Goal: Check status: Check status

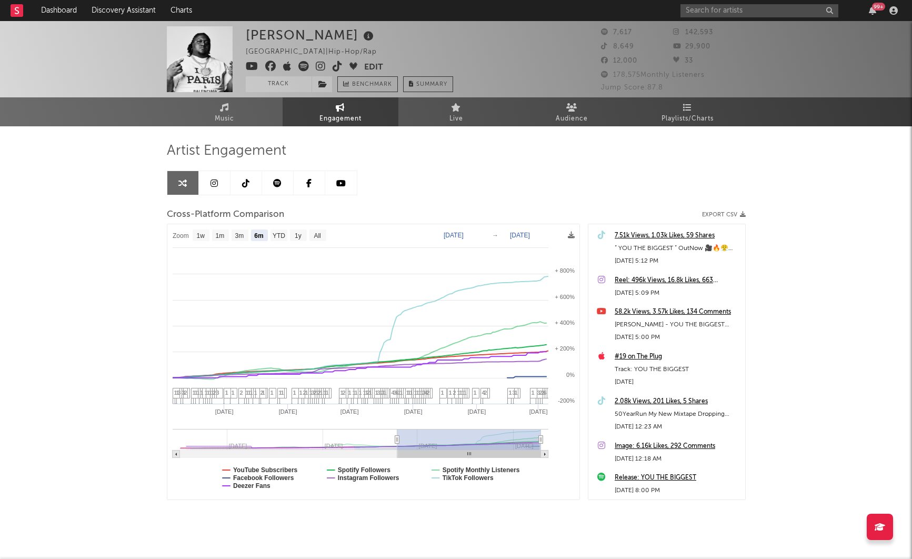
select select "6m"
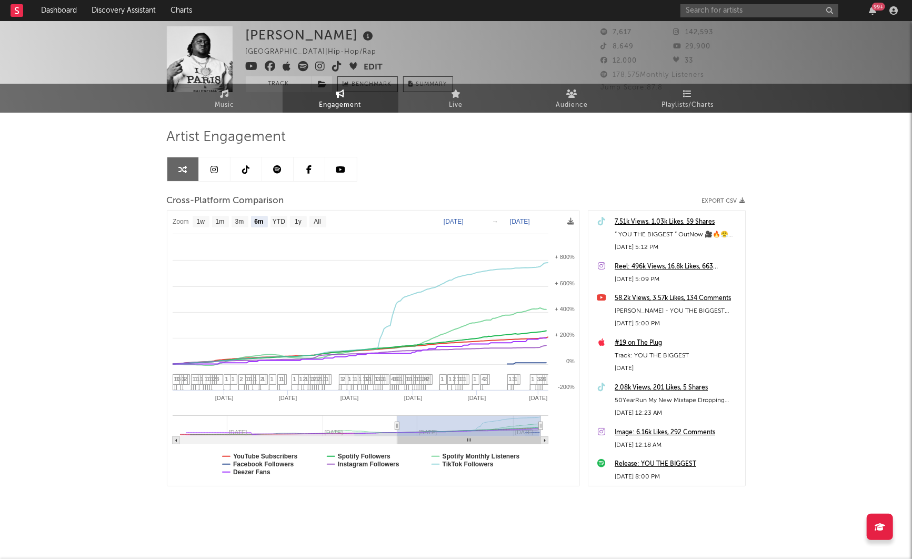
click at [457, 221] on text "[DATE]" at bounding box center [453, 221] width 20 height 7
click at [483, 221] on input "[DATE]" at bounding box center [458, 222] width 49 height 11
type input "[DATE]"
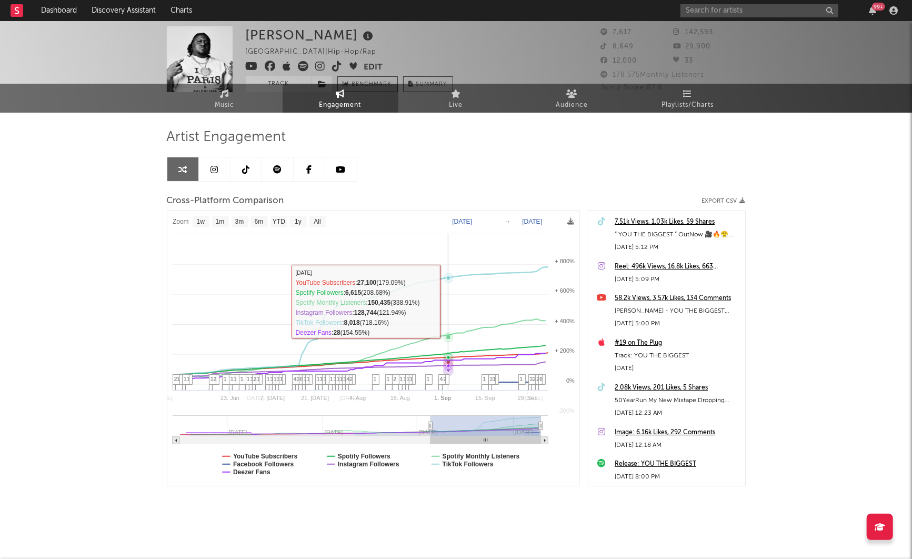
select select "1w"
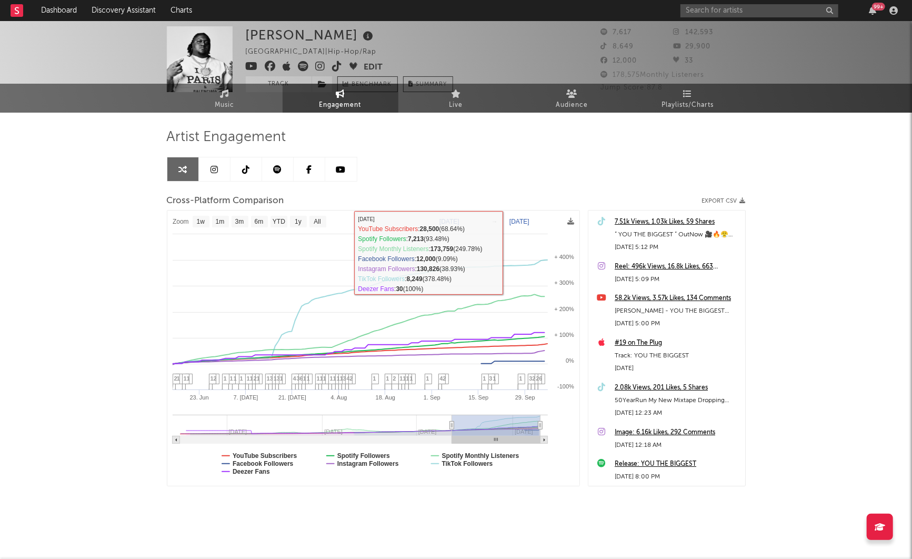
click at [528, 221] on text "[DATE]" at bounding box center [519, 221] width 20 height 7
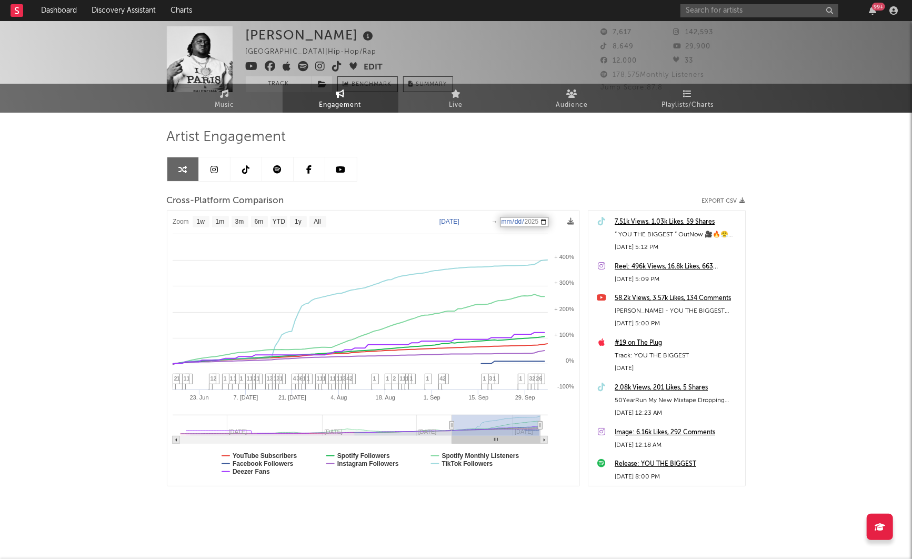
click at [549, 221] on input "[DATE]" at bounding box center [524, 222] width 49 height 11
type input "[DATE]"
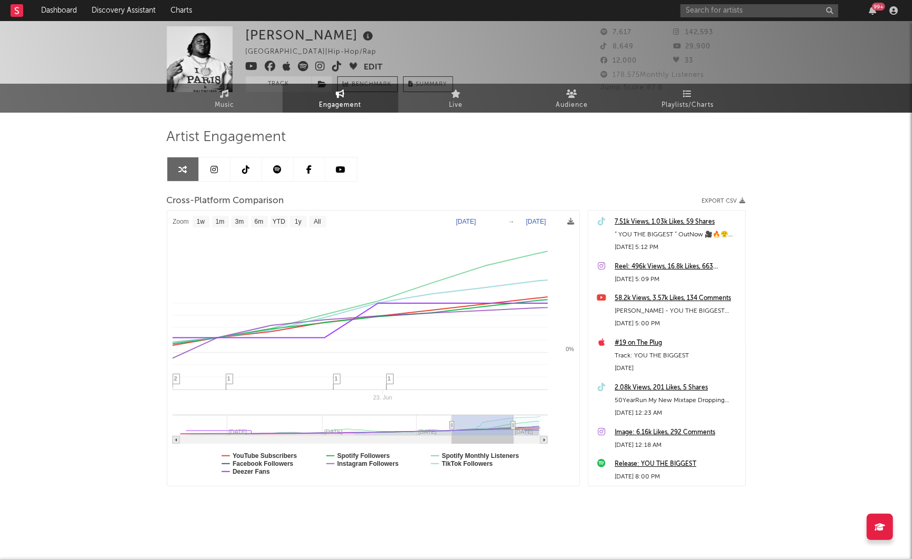
select select "1w"
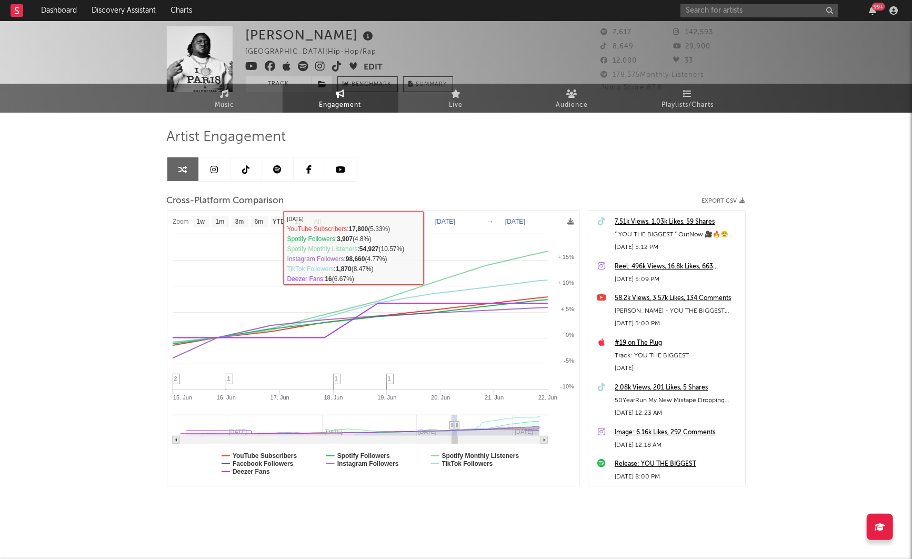
click at [455, 221] on text "[DATE]" at bounding box center [445, 221] width 20 height 7
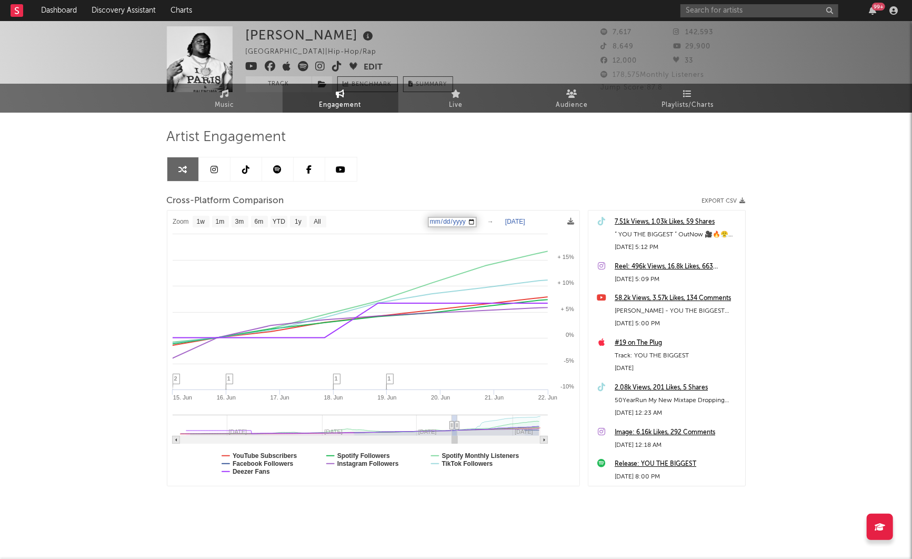
click at [477, 220] on input "[DATE]" at bounding box center [452, 222] width 49 height 11
type input "[DATE]"
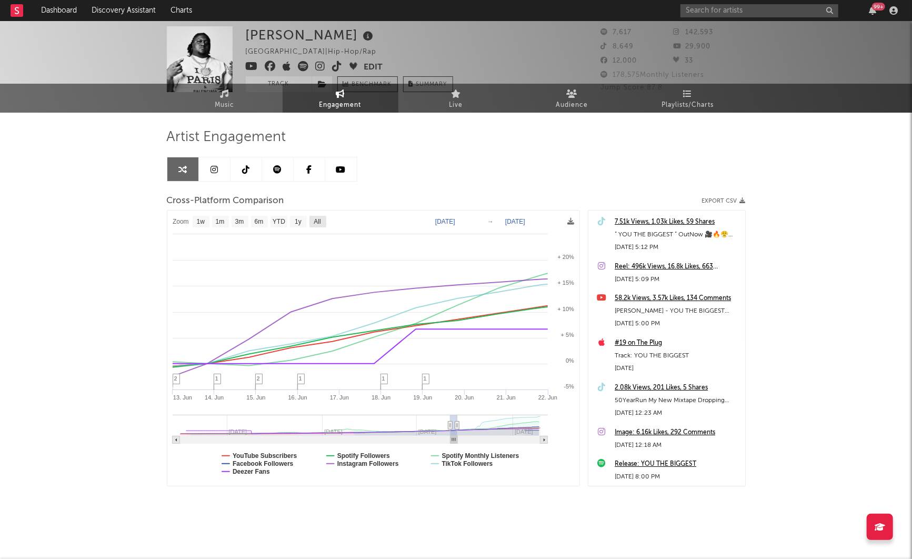
click at [318, 221] on text "All" at bounding box center [317, 221] width 7 height 7
select select "All"
type input "[DATE]"
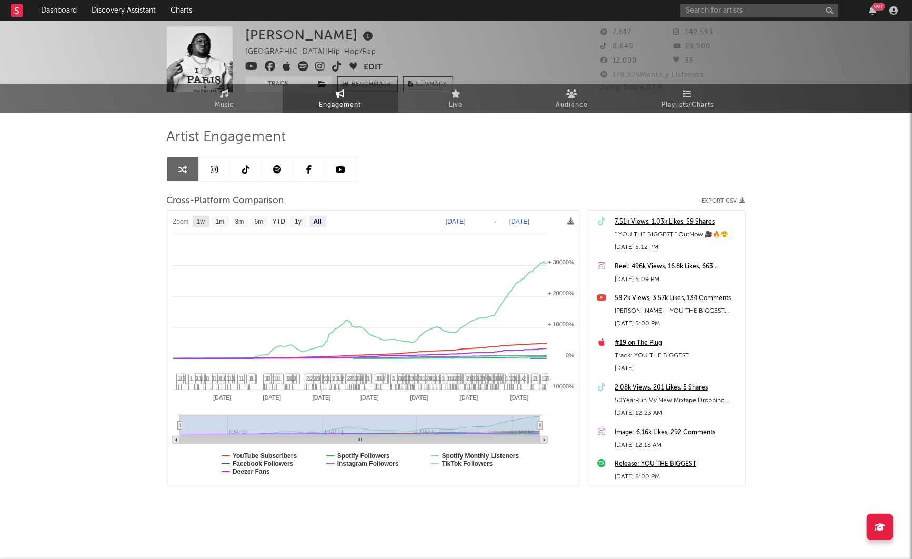
click at [201, 223] on text "1w" at bounding box center [200, 221] width 8 height 7
select select "1w"
type input "[DATE]"
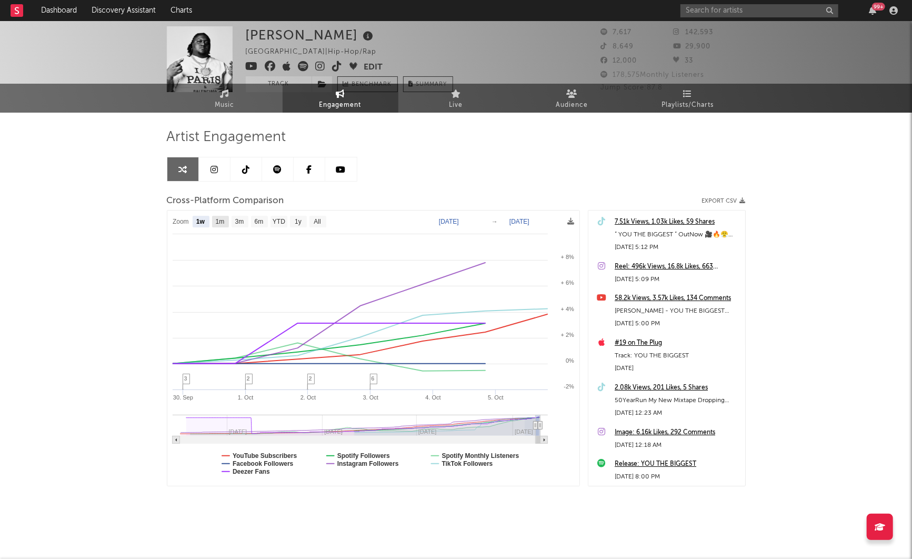
click at [224, 221] on text "1m" at bounding box center [219, 221] width 9 height 7
select select "1m"
type input "[DATE]"
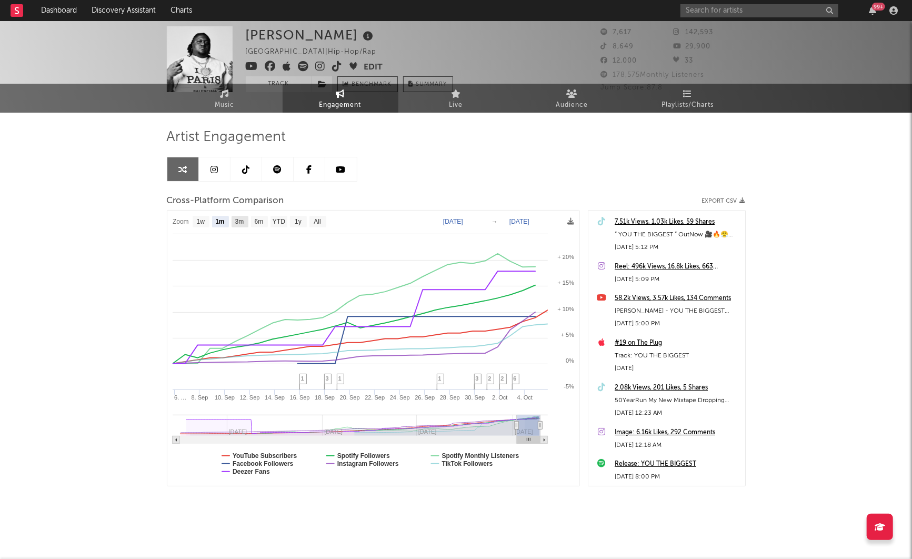
click at [242, 223] on text "3m" at bounding box center [239, 221] width 9 height 7
select select "3m"
type input "[DATE]"
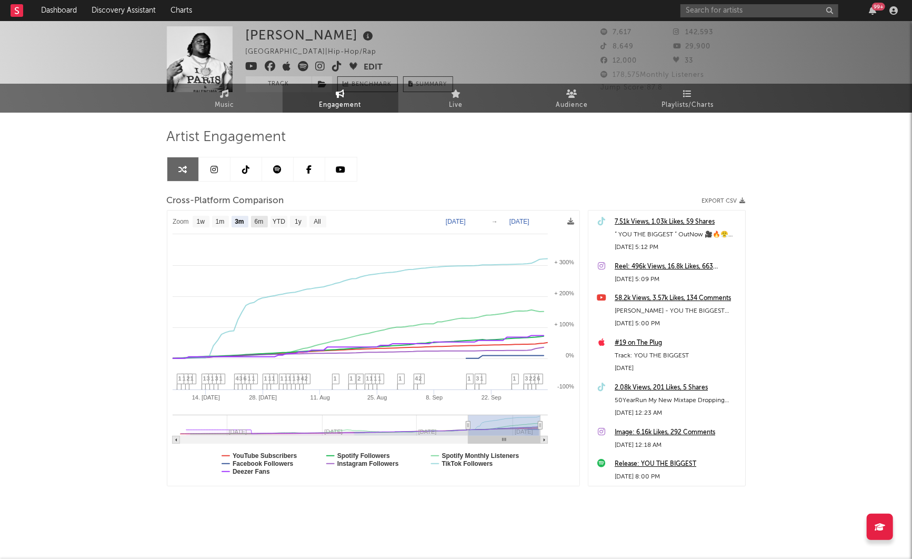
click at [266, 221] on rect at bounding box center [259, 222] width 17 height 12
select select "6m"
type input "[DATE]"
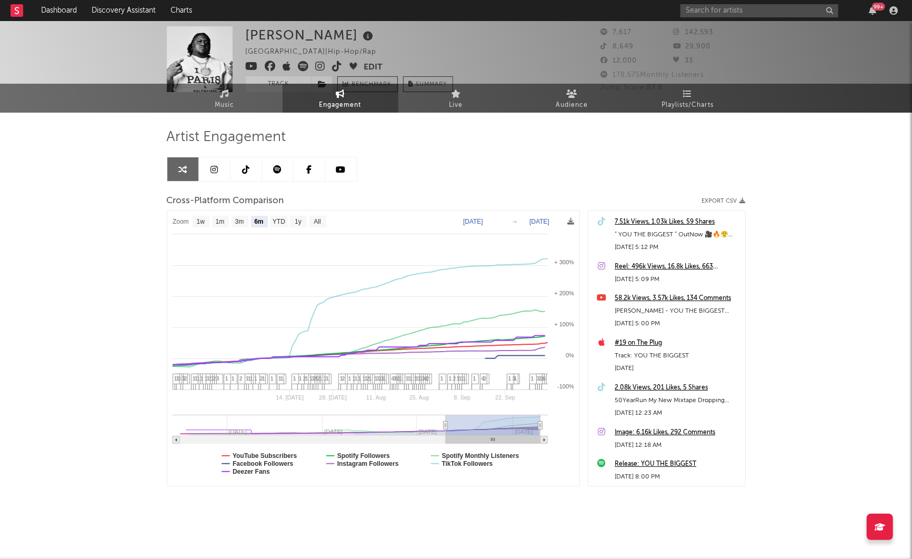
select select "6m"
